Goal: Task Accomplishment & Management: Manage account settings

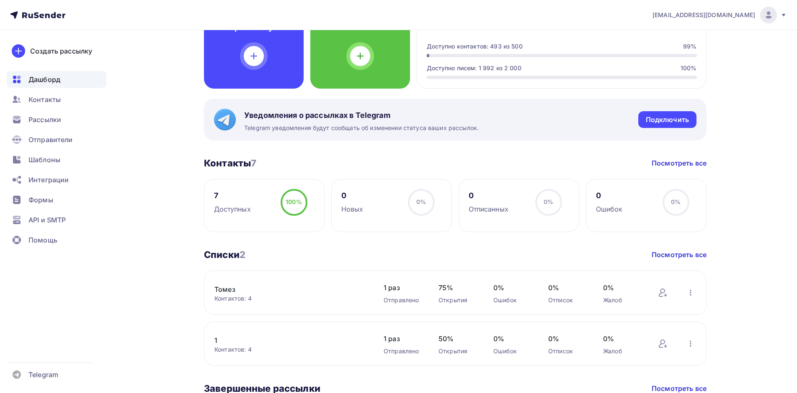
scroll to position [42, 0]
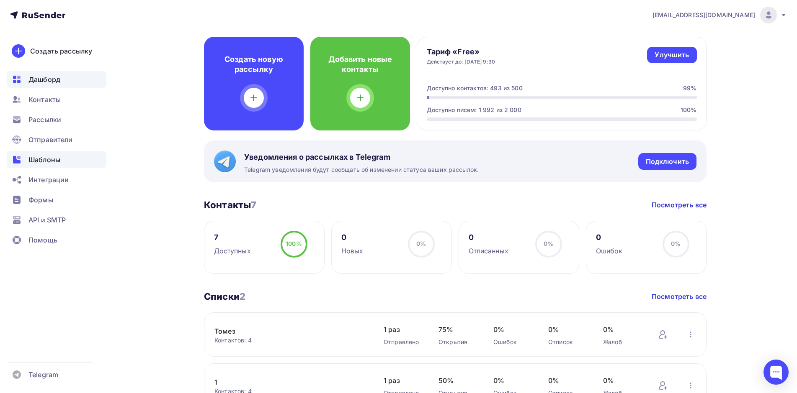
click at [47, 158] on span "Шаблоны" at bounding box center [44, 160] width 32 height 10
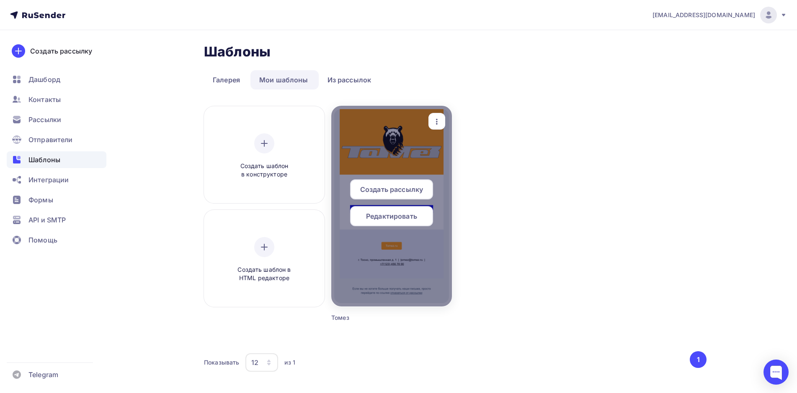
click at [403, 218] on span "Редактировать" at bounding box center [391, 216] width 51 height 10
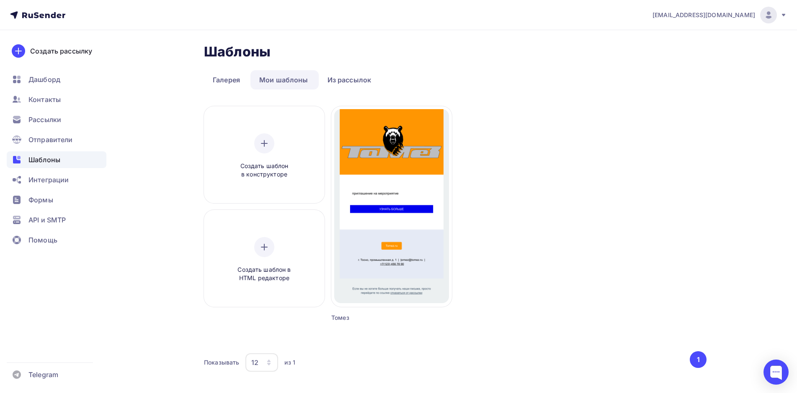
click at [776, 16] on div "[EMAIL_ADDRESS][DOMAIN_NAME]" at bounding box center [719, 15] width 134 height 17
click at [684, 37] on span "Аккаунт" at bounding box center [675, 37] width 28 height 10
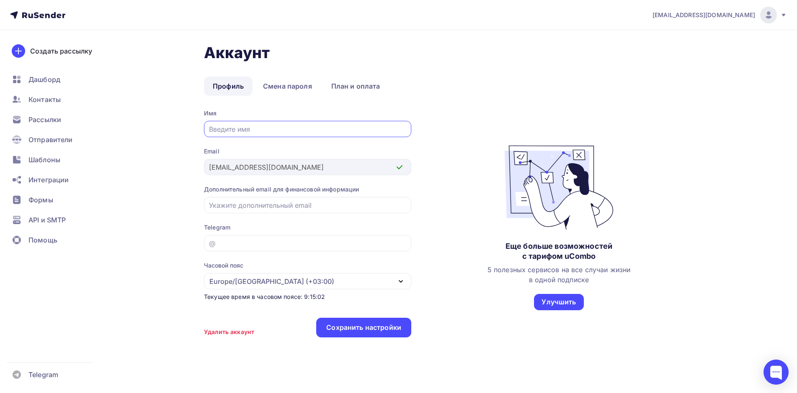
click at [476, 110] on div "Имя Email [EMAIL_ADDRESS][DOMAIN_NAME] Дополнительный email для финансовой инфо…" at bounding box center [455, 227] width 502 height 237
click at [56, 103] on span "Контакты" at bounding box center [44, 100] width 32 height 10
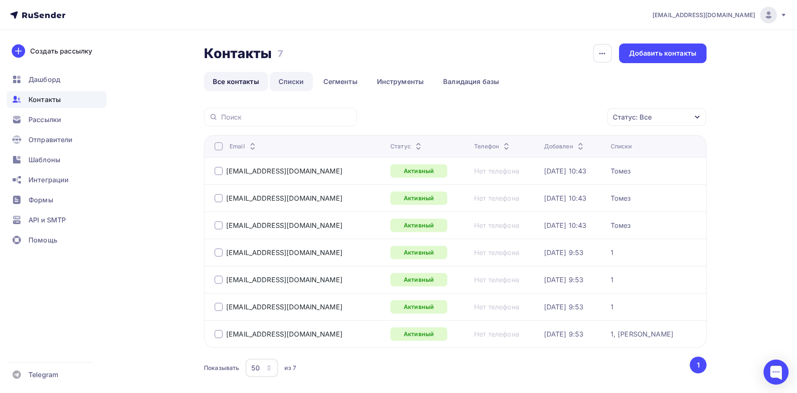
click at [287, 81] on link "Списки" at bounding box center [291, 81] width 43 height 19
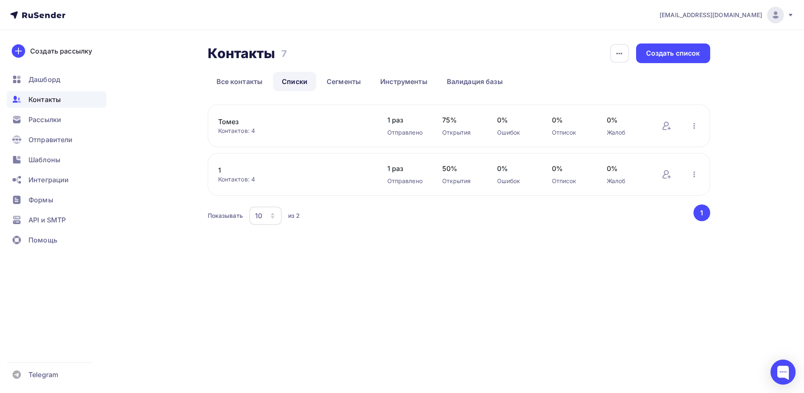
click at [791, 18] on icon at bounding box center [790, 15] width 7 height 7
click at [681, 41] on span "Аккаунт" at bounding box center [682, 37] width 28 height 10
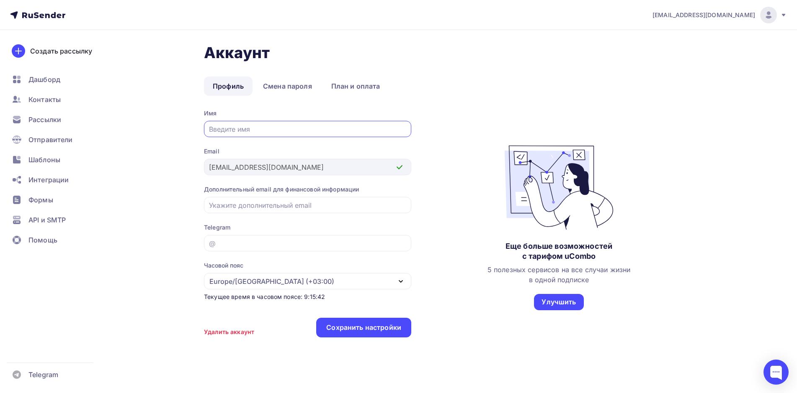
click at [469, 195] on div "Имя Email [EMAIL_ADDRESS][DOMAIN_NAME] Дополнительный email для финансовой инфо…" at bounding box center [455, 227] width 502 height 237
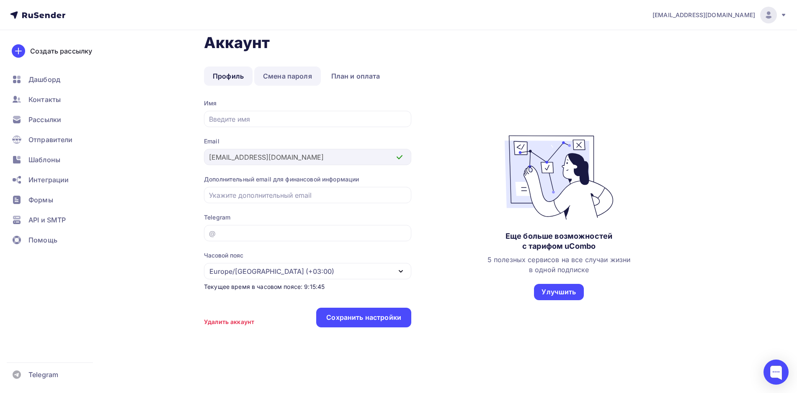
click at [301, 77] on link "Смена пароля" at bounding box center [287, 76] width 67 height 19
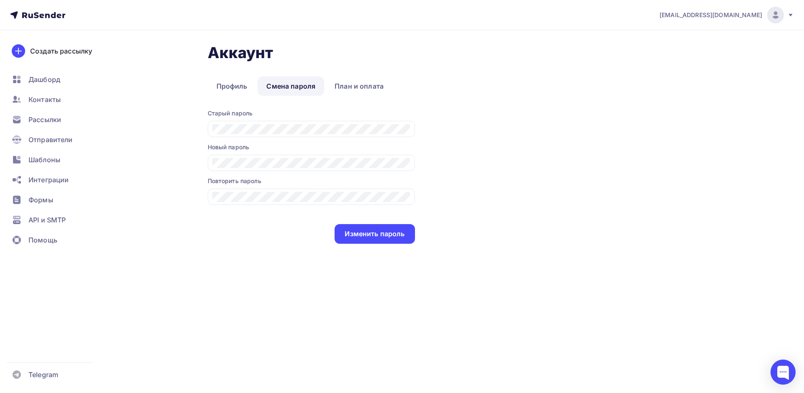
click at [240, 75] on div "Аккаунт Профиль Смена пароля План и оплата Профиль Смена пароля План и оплата С…" at bounding box center [459, 144] width 502 height 200
click at [237, 86] on link "Профиль" at bounding box center [232, 86] width 49 height 19
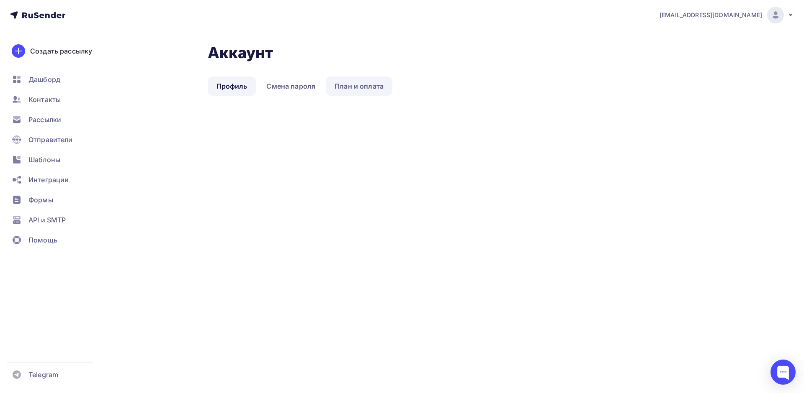
click at [358, 90] on link "План и оплата" at bounding box center [359, 86] width 67 height 19
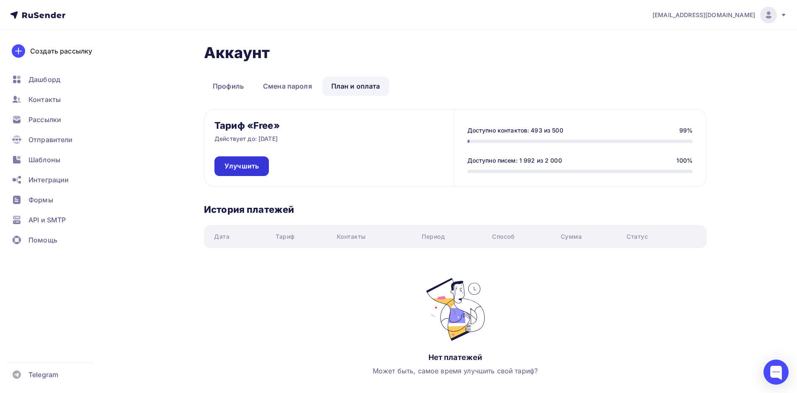
click at [231, 161] on link "Улучшить" at bounding box center [241, 167] width 54 height 20
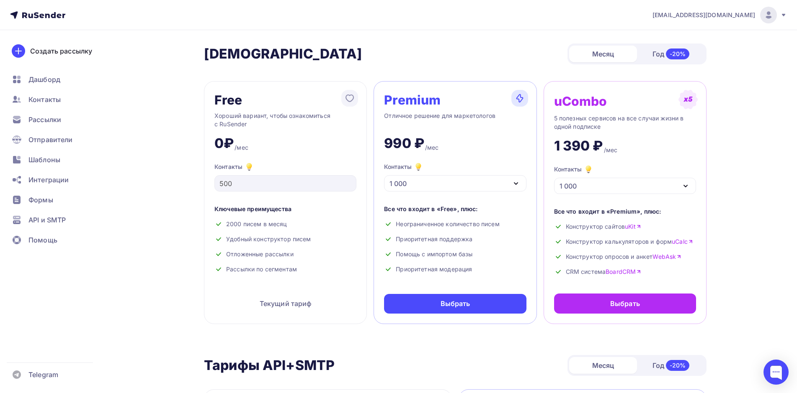
click at [499, 184] on div "1 000" at bounding box center [455, 183] width 142 height 16
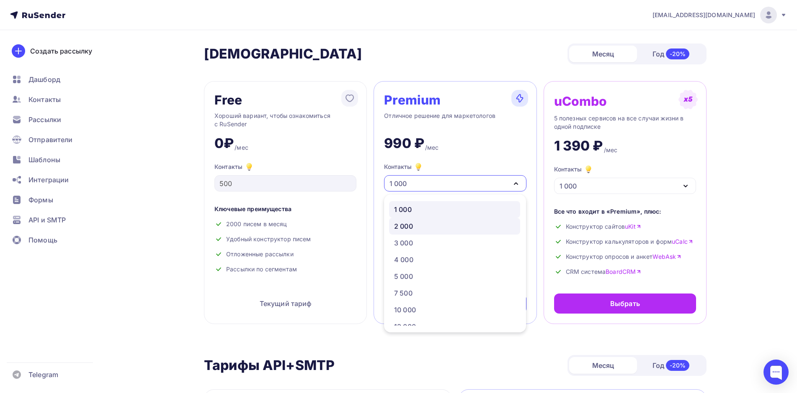
click at [441, 224] on div "2 000" at bounding box center [454, 226] width 121 height 10
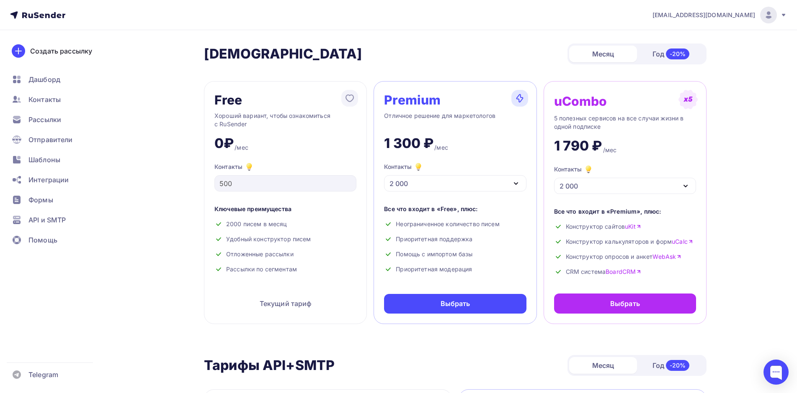
click at [651, 57] on div "Год -20%" at bounding box center [671, 54] width 68 height 18
click at [602, 59] on div "Месяц" at bounding box center [603, 54] width 68 height 17
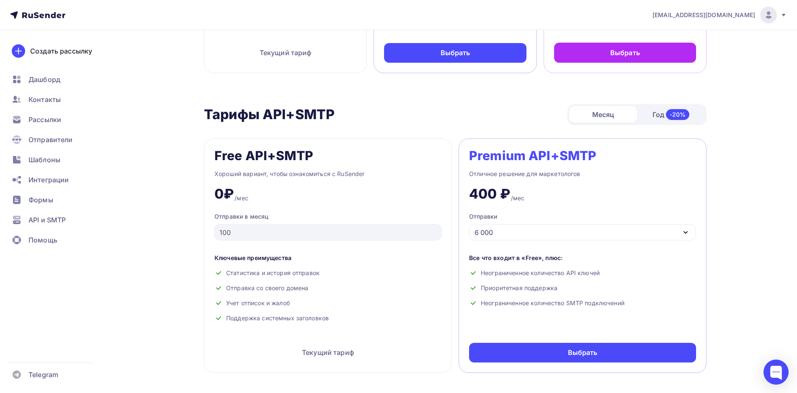
scroll to position [42, 0]
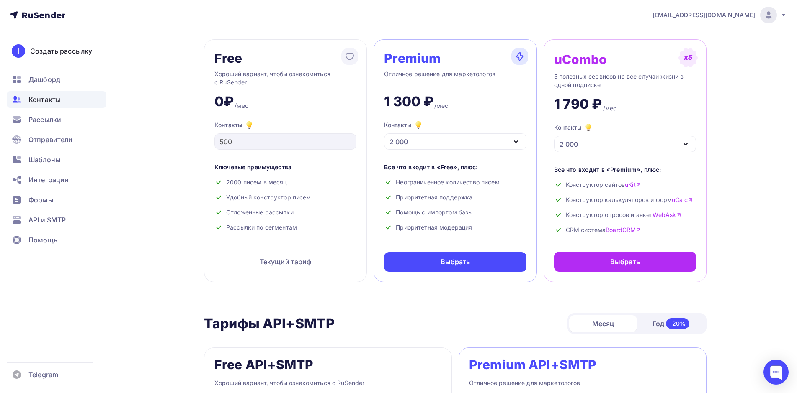
click at [48, 98] on span "Контакты" at bounding box center [44, 100] width 32 height 10
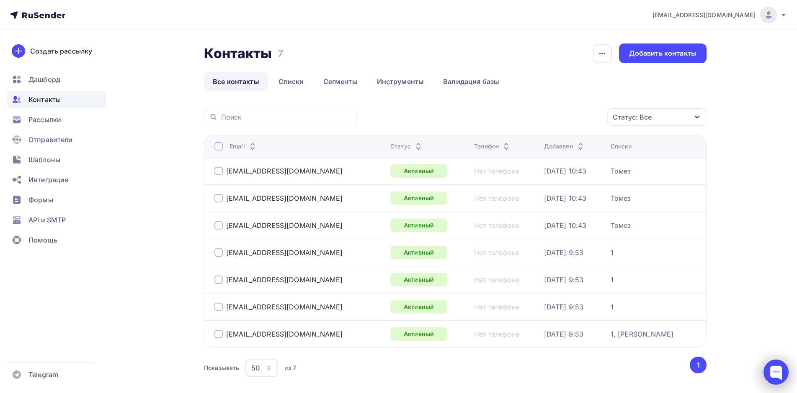
click at [784, 372] on div at bounding box center [775, 372] width 25 height 25
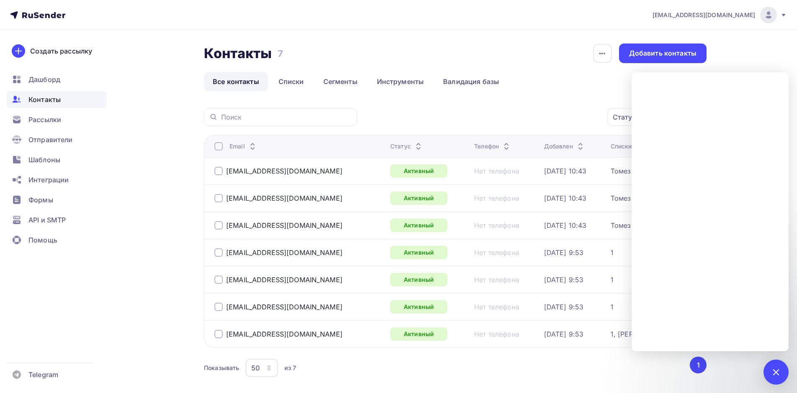
click at [750, 56] on div "[EMAIL_ADDRESS][DOMAIN_NAME] Аккаунт Тарифы Выйти Создать рассылку [GEOGRAPHIC_…" at bounding box center [398, 217] width 797 height 434
drag, startPoint x: 771, startPoint y: 29, endPoint x: 764, endPoint y: 38, distance: 11.3
click at [771, 31] on div "[EMAIL_ADDRESS][DOMAIN_NAME] Аккаунт Тарифы Выйти Создать рассылку [GEOGRAPHIC_…" at bounding box center [398, 217] width 797 height 434
click at [784, 374] on div at bounding box center [775, 372] width 25 height 25
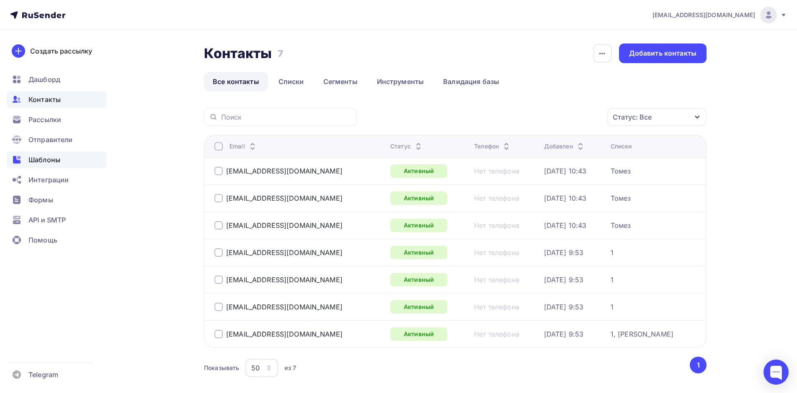
click at [44, 158] on span "Шаблоны" at bounding box center [44, 160] width 32 height 10
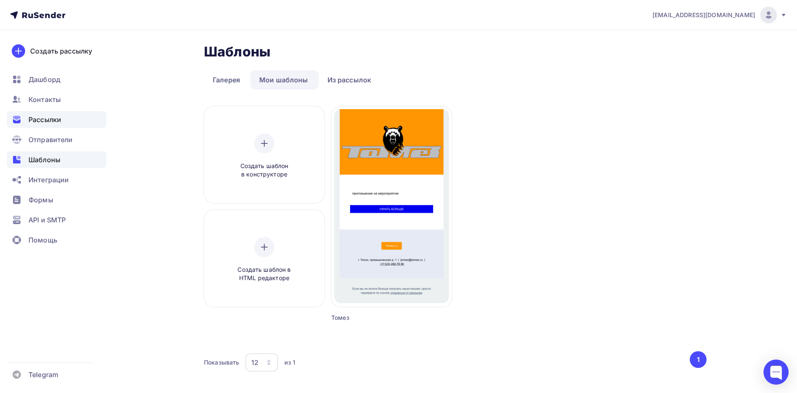
click at [57, 116] on span "Рассылки" at bounding box center [44, 120] width 33 height 10
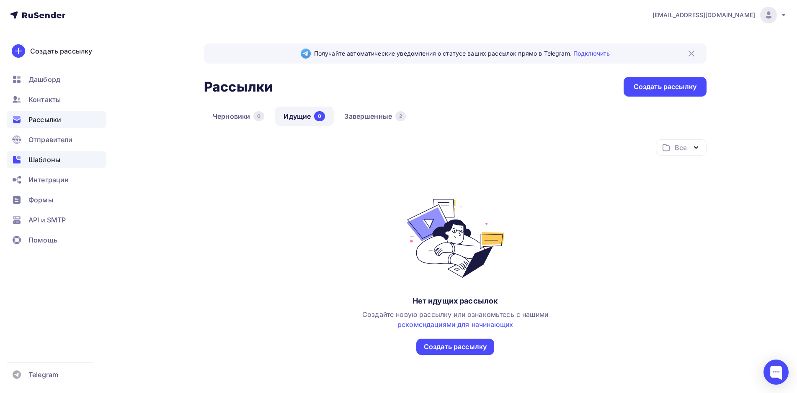
click at [44, 159] on span "Шаблоны" at bounding box center [44, 160] width 32 height 10
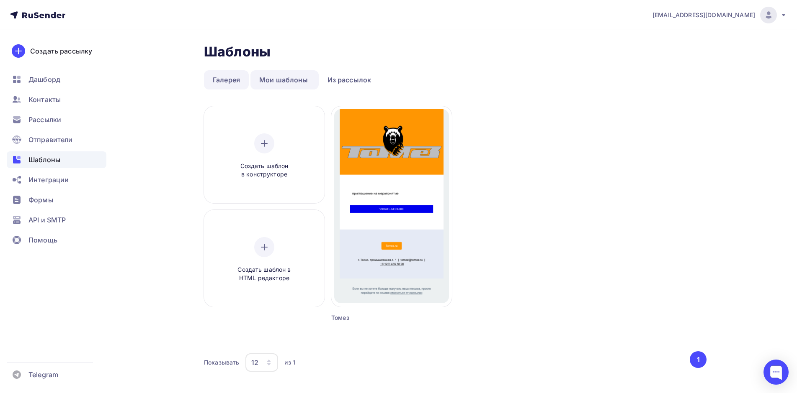
click at [228, 80] on link "Галерея" at bounding box center [226, 79] width 45 height 19
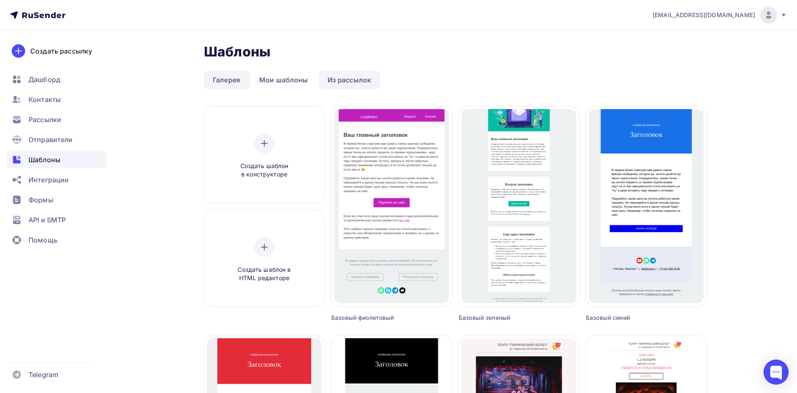
click at [341, 83] on link "Из рассылок" at bounding box center [350, 79] width 62 height 19
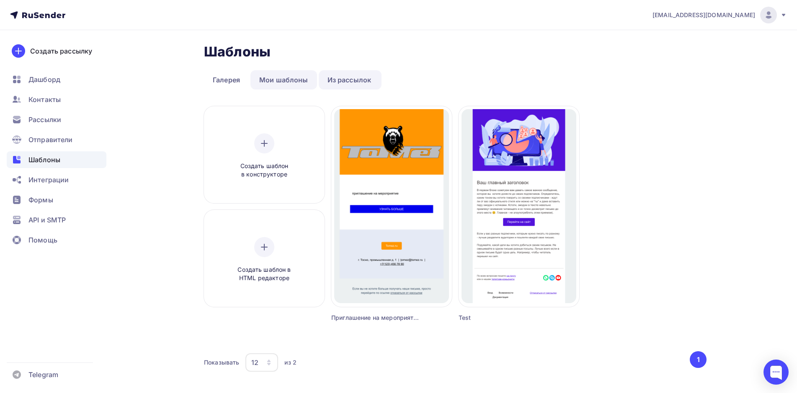
click at [277, 74] on link "Мои шаблоны" at bounding box center [283, 79] width 67 height 19
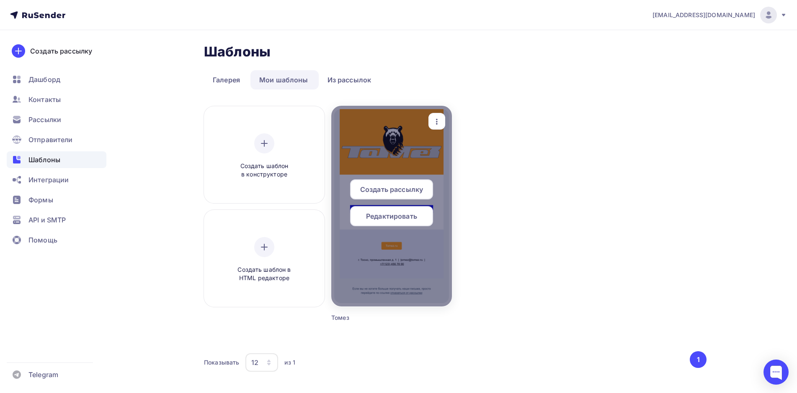
click at [418, 159] on div at bounding box center [391, 206] width 121 height 201
click at [429, 159] on div at bounding box center [391, 206] width 121 height 201
click at [413, 216] on span "Редактировать" at bounding box center [391, 216] width 51 height 10
